Goal: Navigation & Orientation: Go to known website

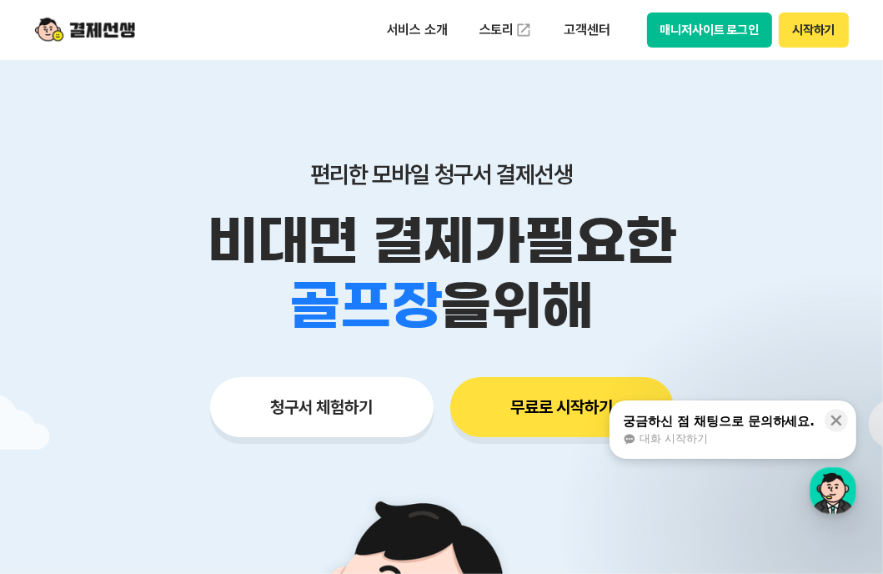
click at [727, 34] on button "매니저사이트 로그인" at bounding box center [710, 30] width 126 height 35
click at [711, 20] on button "매니저사이트 로그인" at bounding box center [710, 30] width 126 height 35
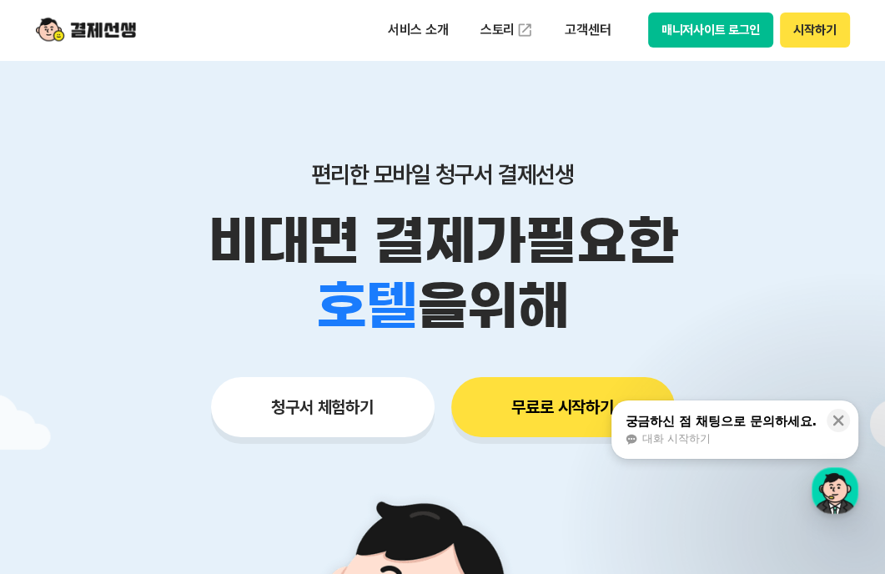
click at [715, 35] on button "매니저사이트 로그인" at bounding box center [711, 30] width 126 height 35
